Goal: Complete application form: Complete application form

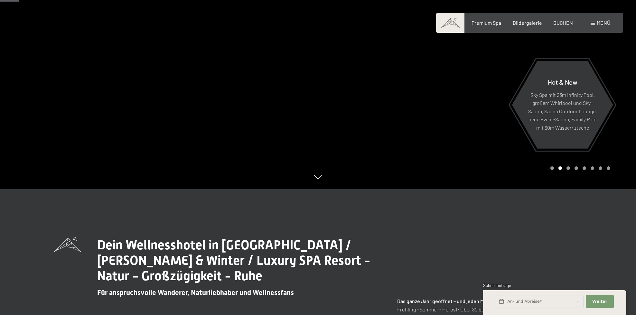
scroll to position [129, 0]
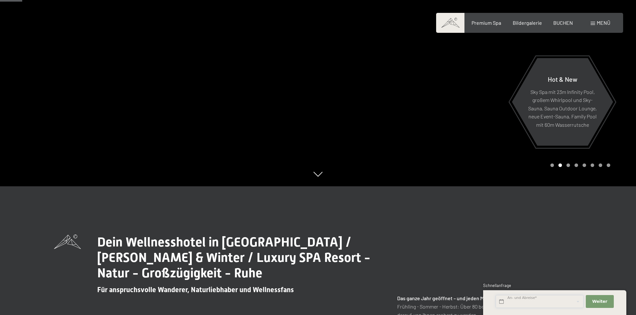
click at [548, 300] on input "text" at bounding box center [539, 301] width 88 height 13
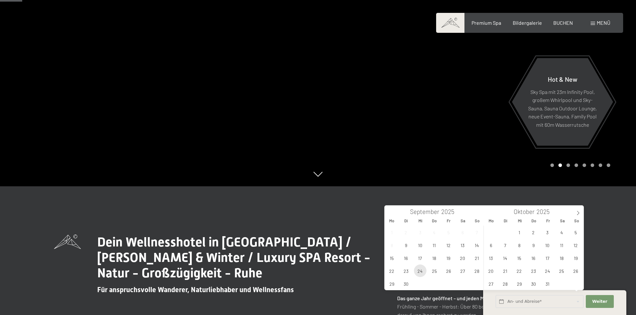
click at [422, 272] on span "24" at bounding box center [420, 270] width 13 height 13
click at [462, 272] on span "27" at bounding box center [462, 270] width 13 height 13
type input "[DATE] - [DATE]"
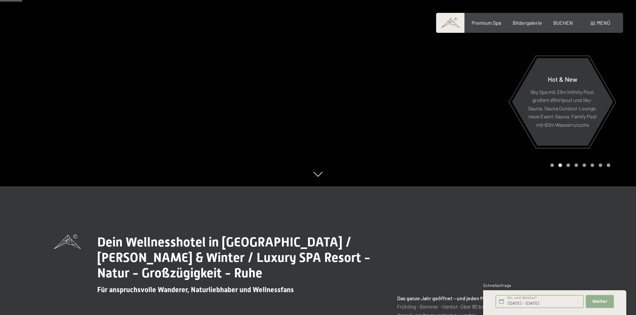
click at [592, 302] on button "Weiter Adressfelder ausblenden" at bounding box center [600, 301] width 28 height 13
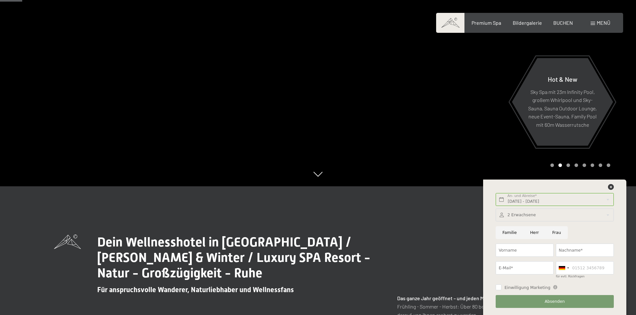
click at [528, 235] on input "Herr" at bounding box center [534, 232] width 22 height 13
radio input "true"
click at [521, 245] on input "Vorname" at bounding box center [524, 250] width 58 height 13
type input "[PERSON_NAME]"
type input "Rupprechter"
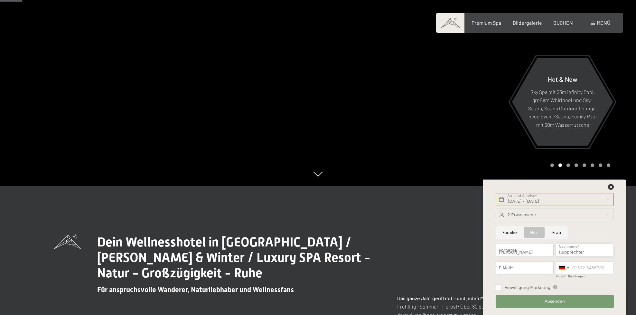
type input "[EMAIL_ADDRESS][DOMAIN_NAME]"
type input "066488389448"
click at [567, 266] on div at bounding box center [563, 268] width 15 height 13
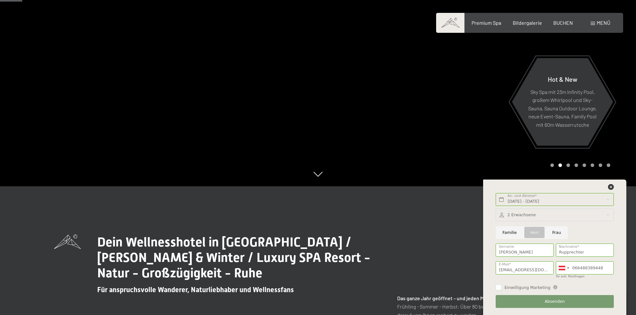
click at [521, 287] on span "Einwilligung Marketing" at bounding box center [527, 288] width 46 height 6
click at [501, 287] on input "Einwilligung Marketing" at bounding box center [498, 287] width 6 height 6
click at [499, 289] on input "Einwilligung Marketing" at bounding box center [498, 287] width 6 height 6
checkbox input "true"
click at [530, 304] on button "Absenden" at bounding box center [554, 301] width 118 height 13
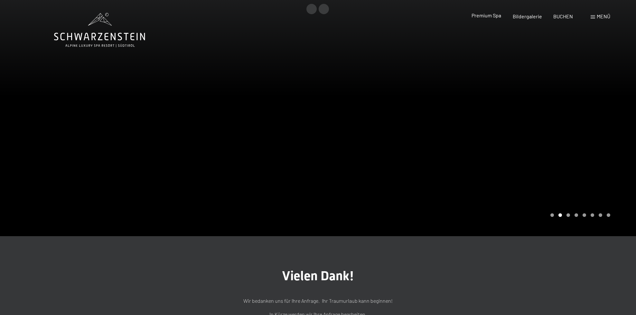
click at [488, 17] on span "Premium Spa" at bounding box center [486, 15] width 30 height 6
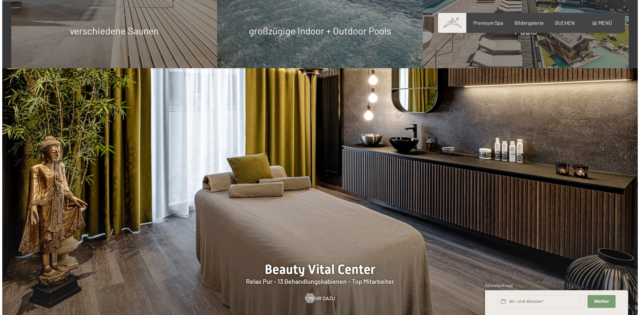
scroll to position [483, 0]
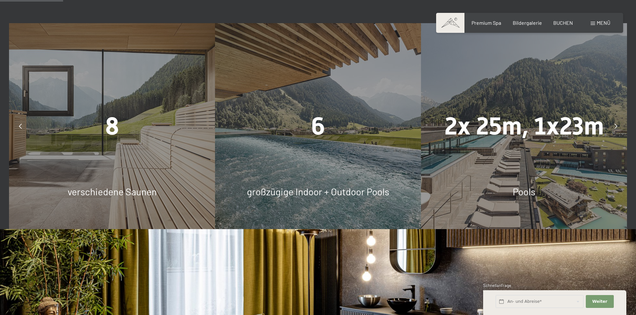
click at [600, 23] on span "Menü" at bounding box center [603, 23] width 14 height 6
